Goal: Transaction & Acquisition: Purchase product/service

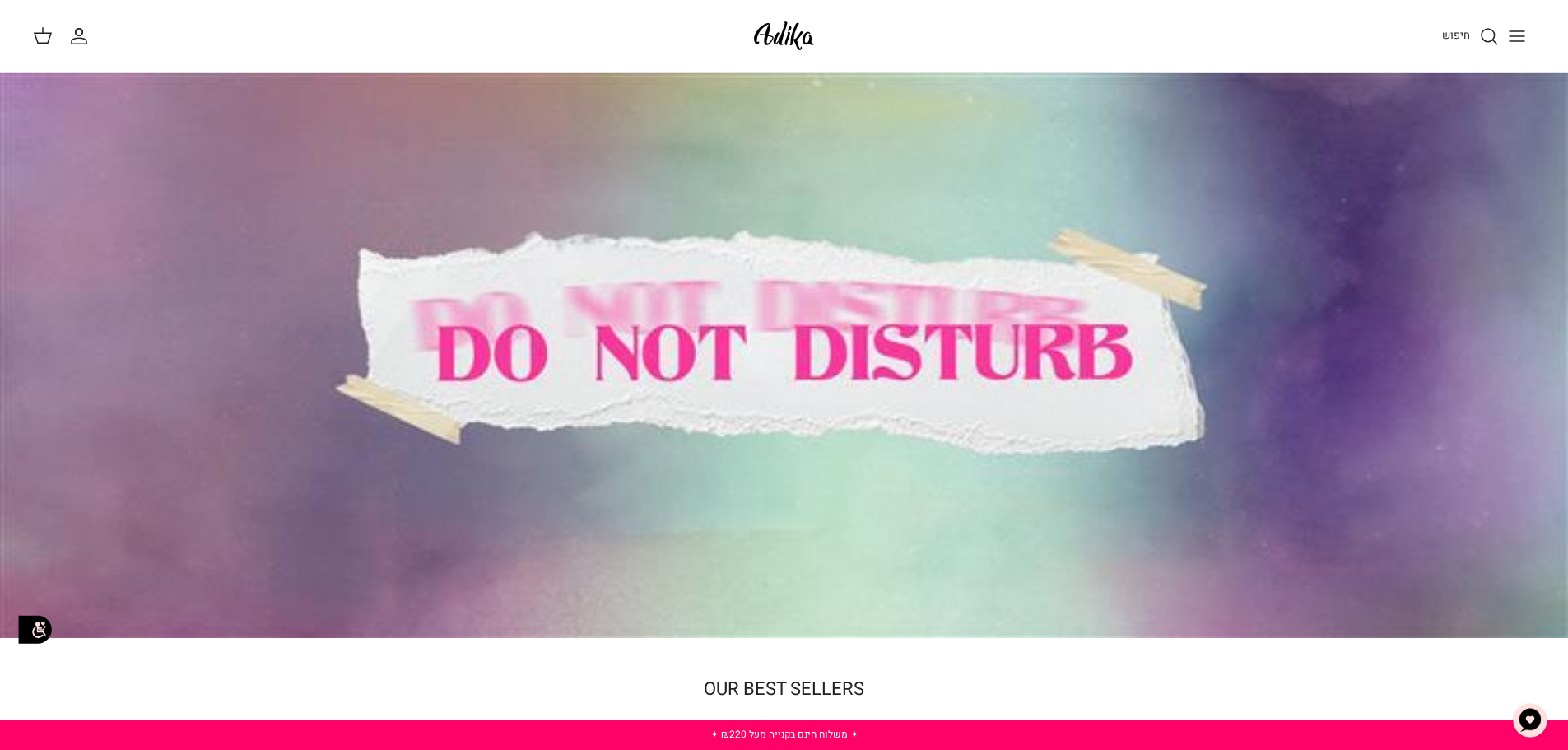
click at [44, 37] on icon at bounding box center [42, 35] width 20 height 20
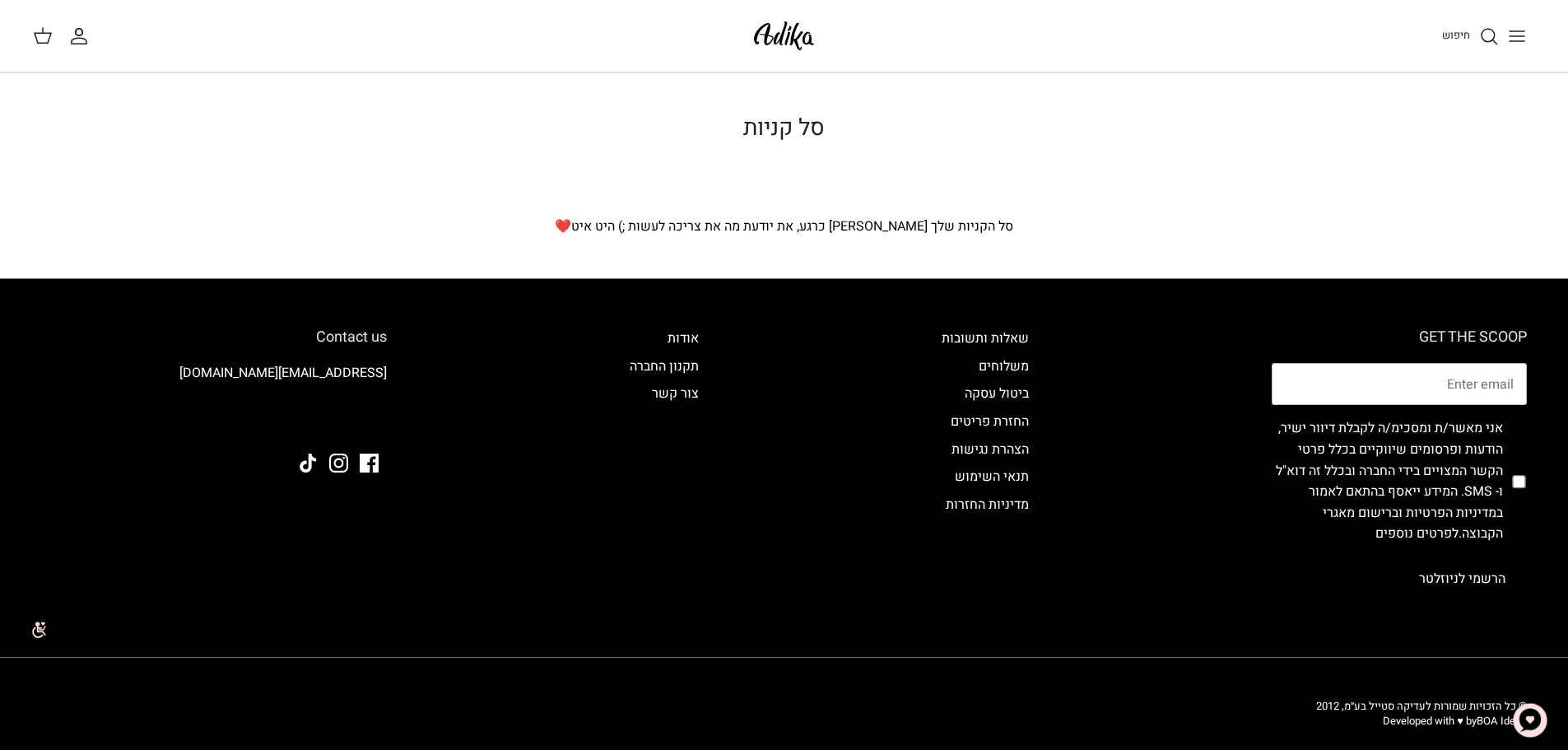
click at [76, 43] on icon "החשבון שלי" at bounding box center [78, 41] width 14 height 6
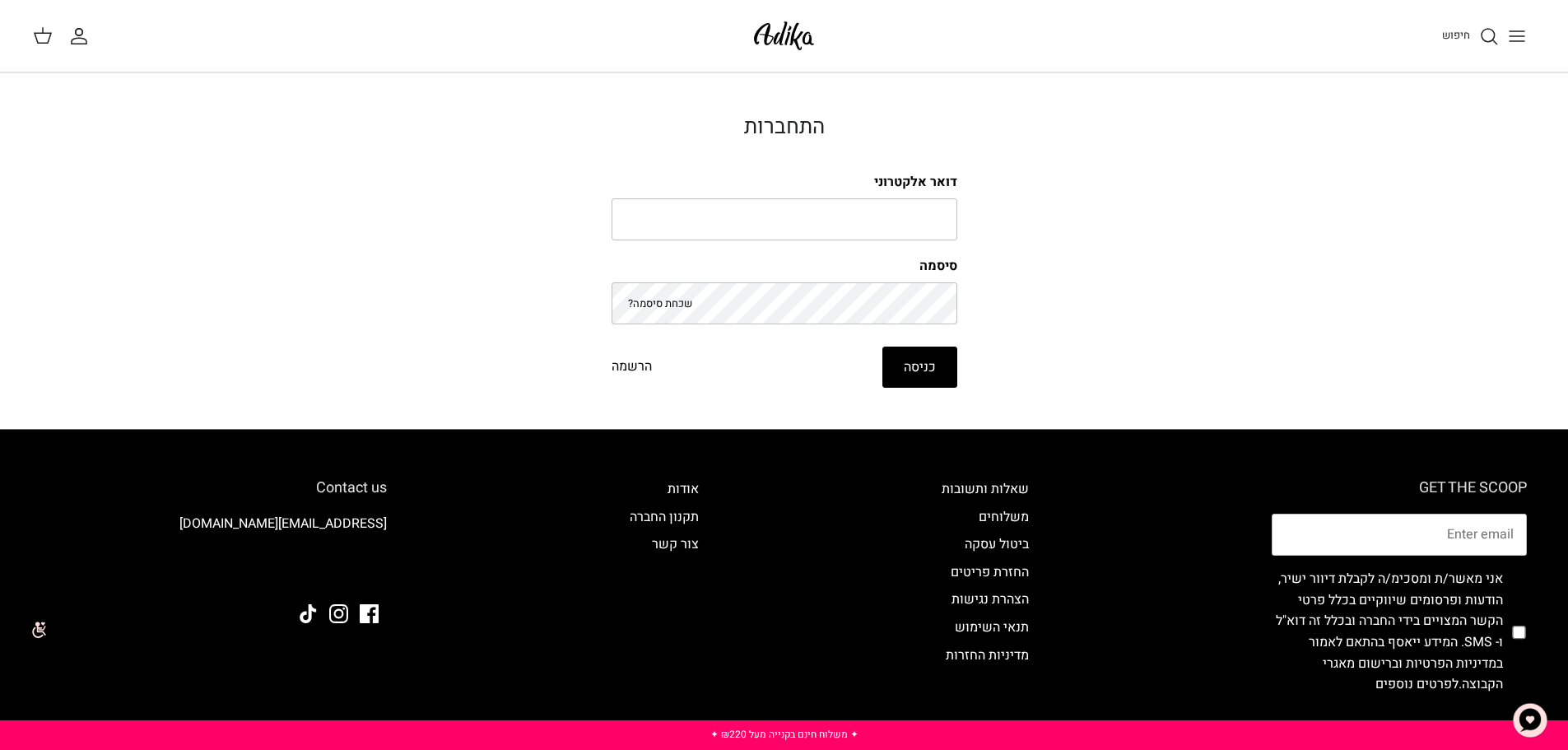
click at [1485, 46] on div "חיפוש" at bounding box center [1185, 36] width 700 height 36
click at [1518, 36] on line "Toggle menu" at bounding box center [1516, 36] width 14 height 0
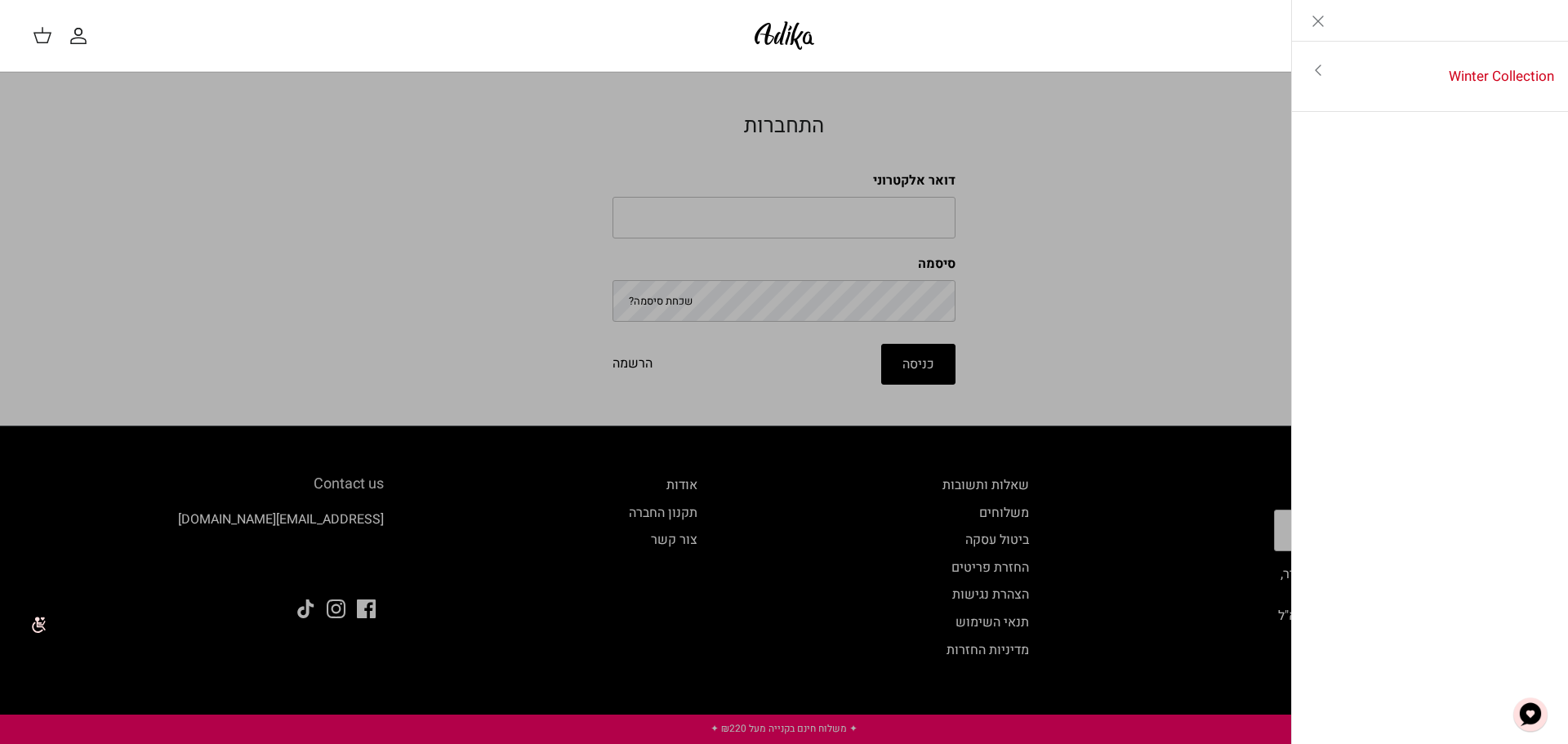
click at [1311, 4] on link "Close" at bounding box center [1318, 20] width 52 height 41
